Goal: Navigation & Orientation: Locate item on page

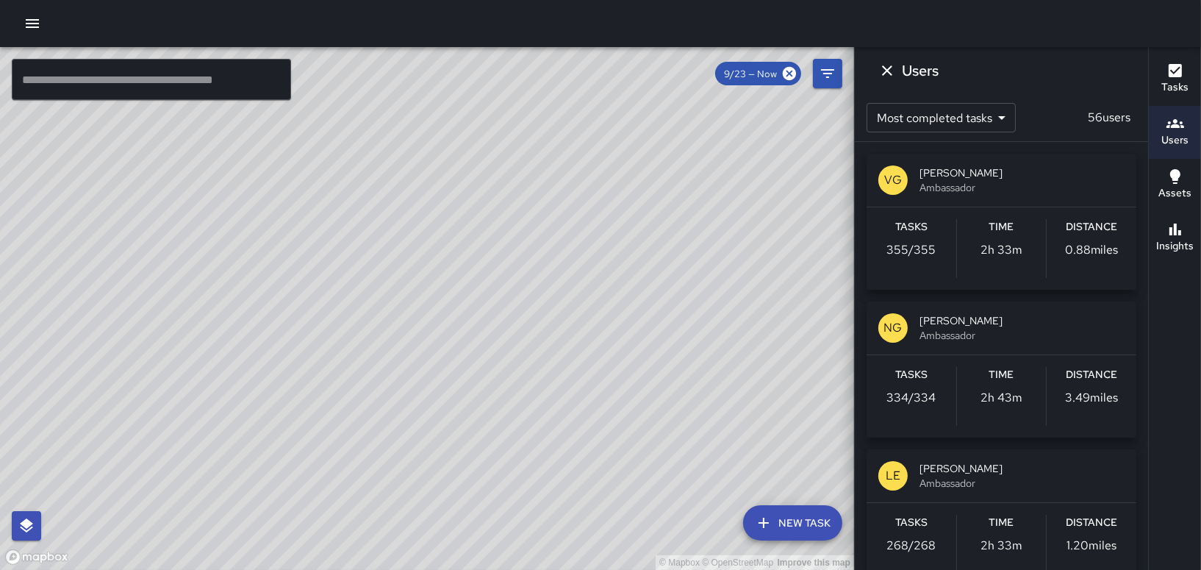
scroll to position [121, 0]
drag, startPoint x: 574, startPoint y: 260, endPoint x: 612, endPoint y: 459, distance: 202.1
click at [612, 459] on div "© Mapbox © OpenStreetMap Improve this map" at bounding box center [427, 308] width 854 height 523
click at [528, 374] on div "© Mapbox © OpenStreetMap Improve this map" at bounding box center [427, 308] width 854 height 523
drag, startPoint x: 477, startPoint y: 296, endPoint x: 416, endPoint y: 365, distance: 92.7
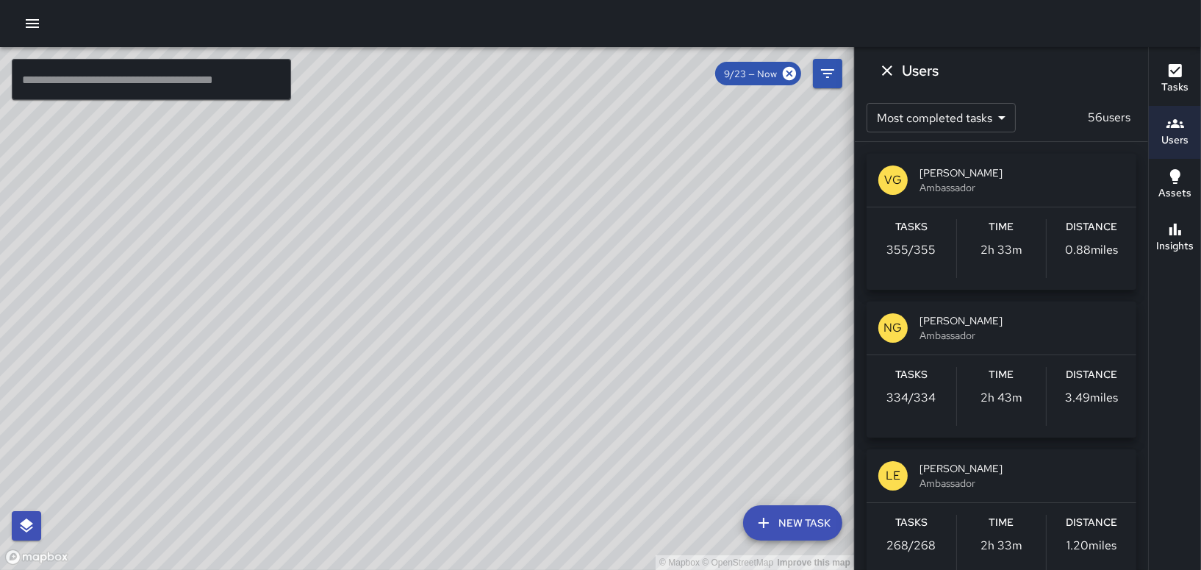
click at [416, 365] on div "© Mapbox © OpenStreetMap Improve this map" at bounding box center [427, 308] width 854 height 523
click at [538, 315] on div "© Mapbox © OpenStreetMap Improve this map" at bounding box center [427, 308] width 854 height 523
drag, startPoint x: 467, startPoint y: 428, endPoint x: 476, endPoint y: 334, distance: 93.8
click at [476, 334] on div "© Mapbox © OpenStreetMap Improve this map" at bounding box center [427, 308] width 854 height 523
drag, startPoint x: 473, startPoint y: 260, endPoint x: 465, endPoint y: 325, distance: 65.1
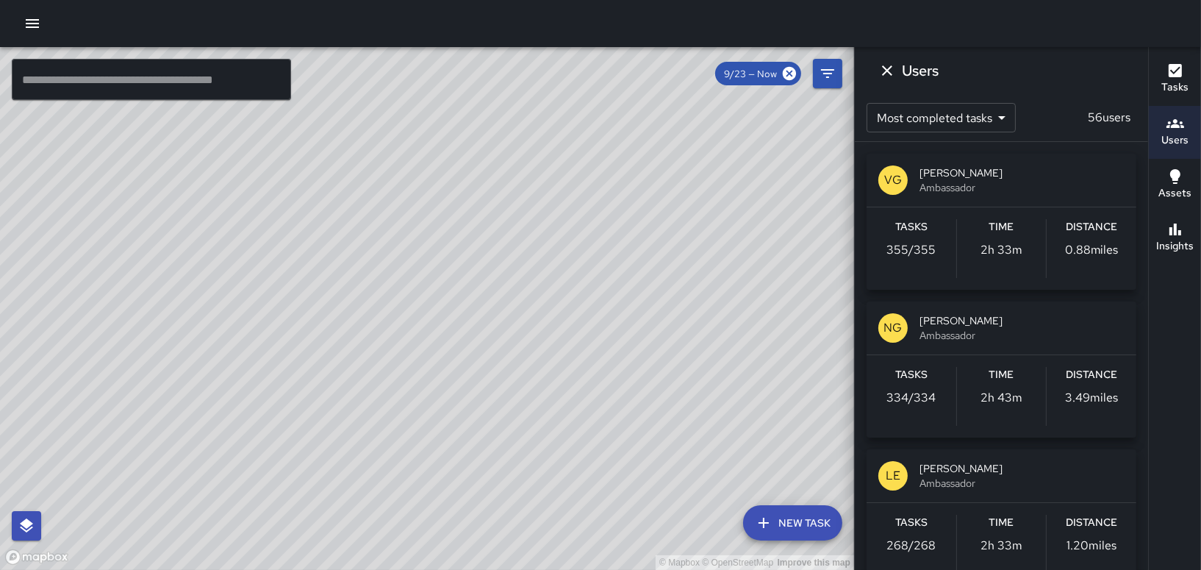
click at [465, 325] on div "© Mapbox © OpenStreetMap Improve this map" at bounding box center [427, 308] width 854 height 523
drag, startPoint x: 416, startPoint y: 222, endPoint x: 448, endPoint y: 312, distance: 95.3
click at [448, 312] on div "© Mapbox © OpenStreetMap Improve this map" at bounding box center [427, 308] width 854 height 523
drag, startPoint x: 395, startPoint y: 239, endPoint x: 459, endPoint y: 335, distance: 115.6
click at [459, 335] on div "© Mapbox © OpenStreetMap Improve this map" at bounding box center [427, 308] width 854 height 523
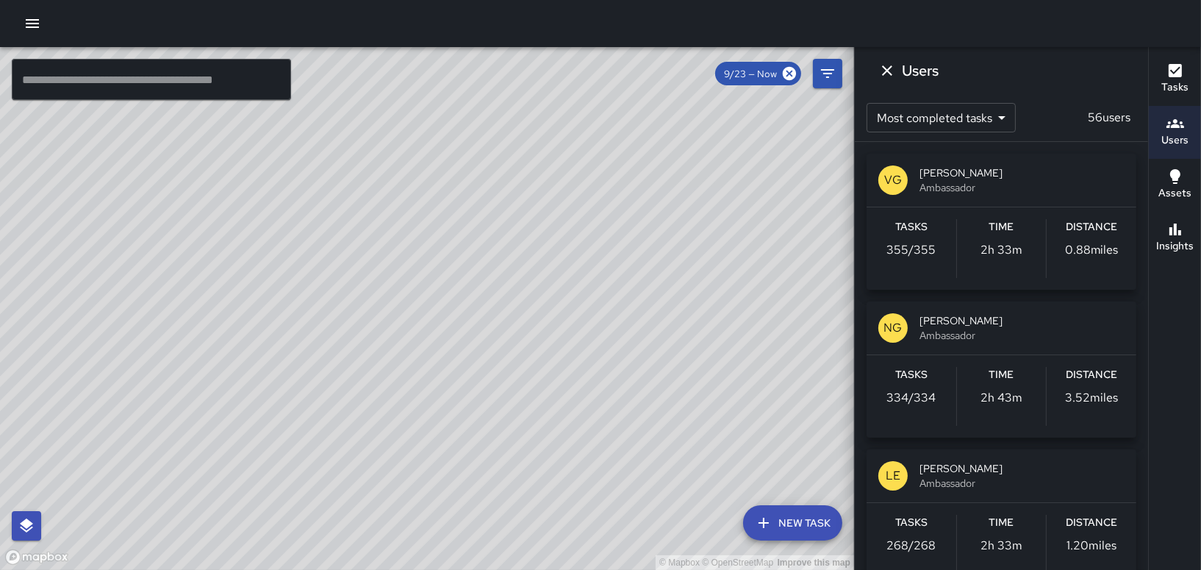
drag, startPoint x: 523, startPoint y: 404, endPoint x: 494, endPoint y: 382, distance: 37.2
click at [494, 382] on div "© Mapbox © OpenStreetMap Improve this map" at bounding box center [427, 308] width 854 height 523
drag, startPoint x: 606, startPoint y: 436, endPoint x: 550, endPoint y: 371, distance: 85.5
click at [550, 371] on div "© Mapbox © OpenStreetMap Improve this map" at bounding box center [427, 308] width 854 height 523
